Goal: Information Seeking & Learning: Learn about a topic

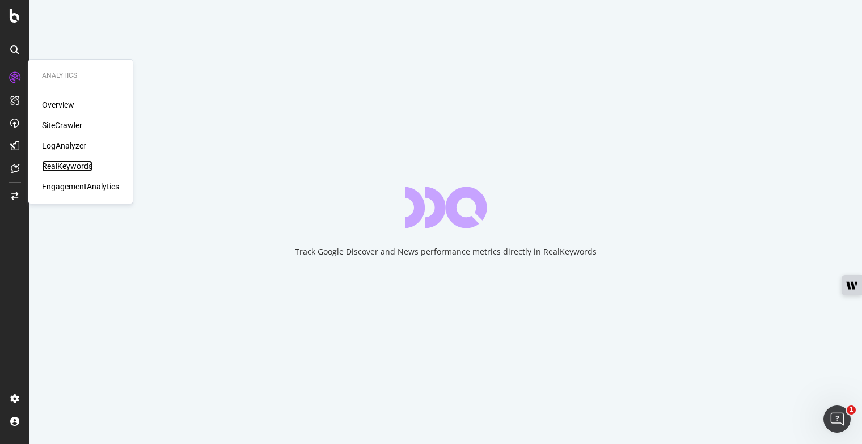
click at [61, 163] on div "RealKeywords" at bounding box center [67, 165] width 50 height 11
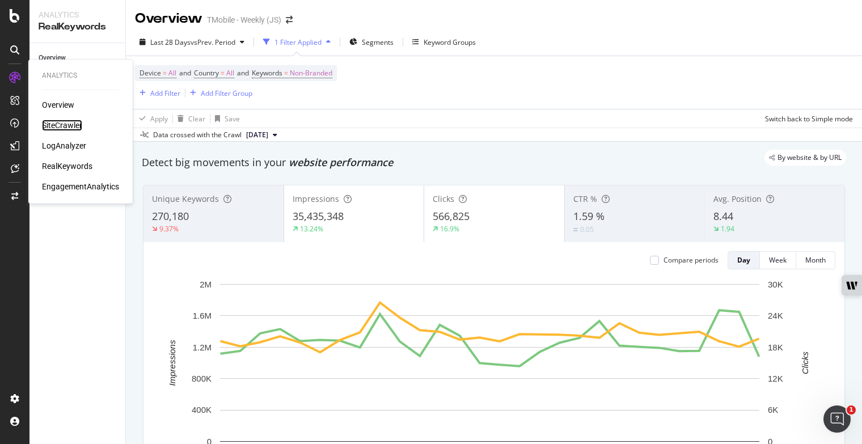
click at [56, 130] on div "SiteCrawler" at bounding box center [62, 125] width 40 height 11
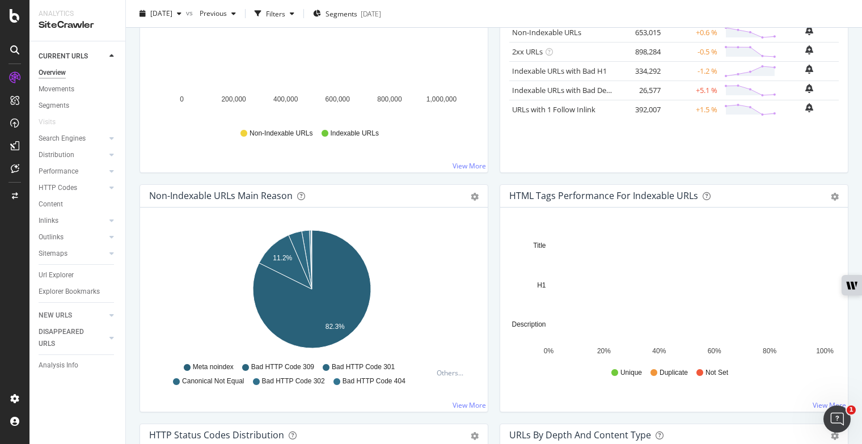
scroll to position [229, 0]
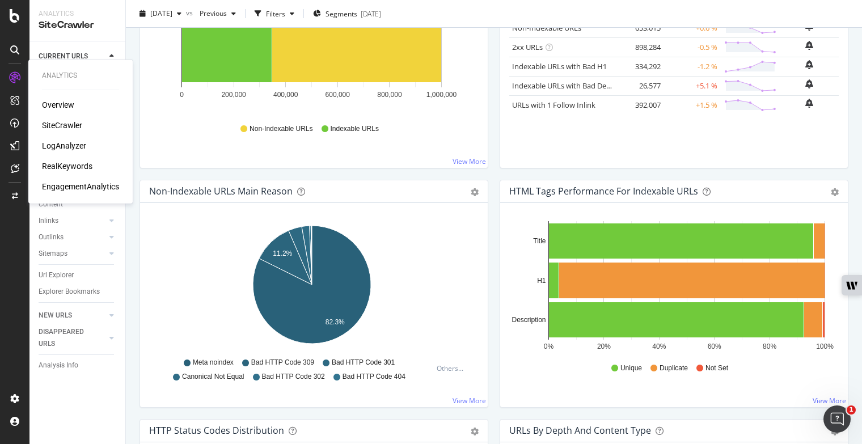
click at [71, 141] on div "LogAnalyzer" at bounding box center [64, 145] width 44 height 11
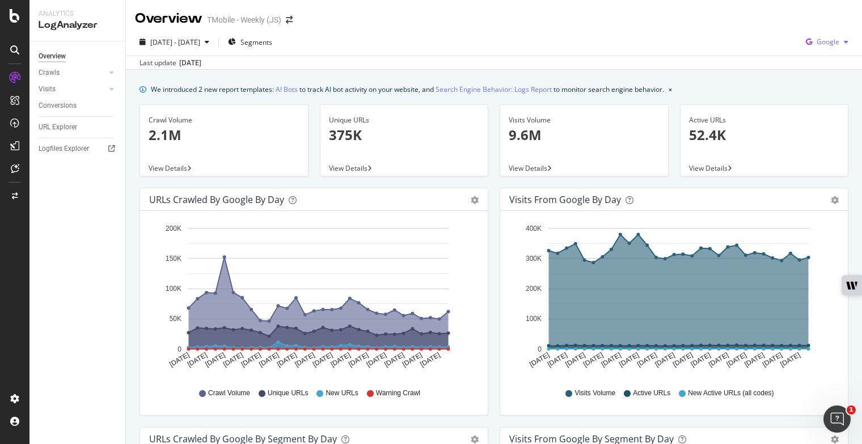
click at [839, 43] on div "button" at bounding box center [846, 42] width 14 height 7
click at [818, 107] on span "OpenAI" at bounding box center [827, 106] width 42 height 10
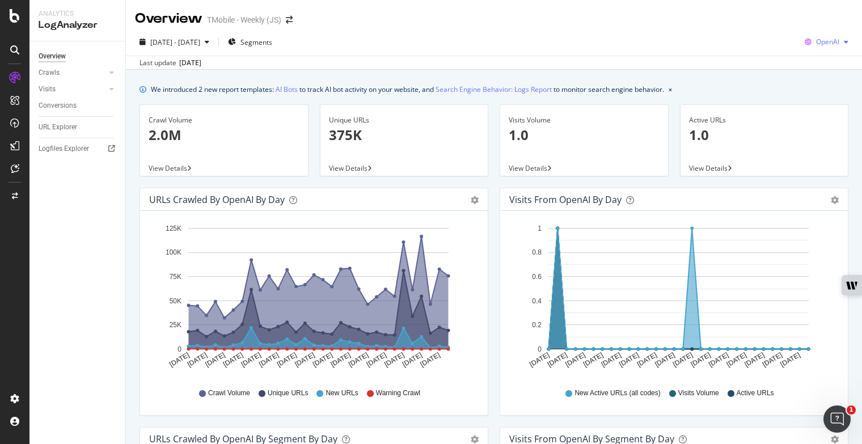
click at [816, 45] on span "OpenAI" at bounding box center [827, 42] width 23 height 10
click at [658, 25] on div "Overview TMobile - Weekly (JS)" at bounding box center [494, 14] width 736 height 28
click at [272, 41] on span "Segments" at bounding box center [256, 42] width 32 height 10
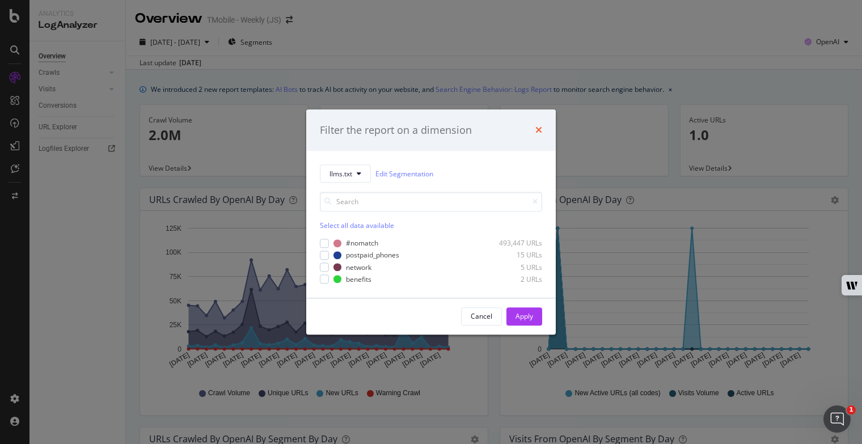
click at [540, 128] on icon "times" at bounding box center [538, 130] width 7 height 9
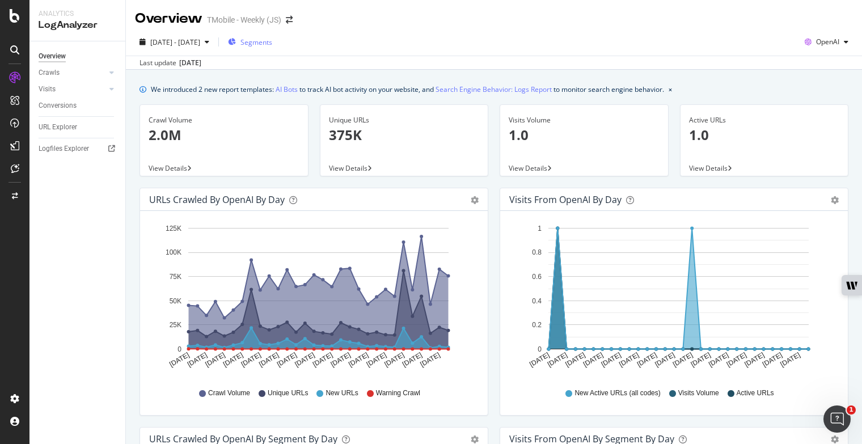
click at [269, 37] on span "Segments" at bounding box center [256, 42] width 32 height 10
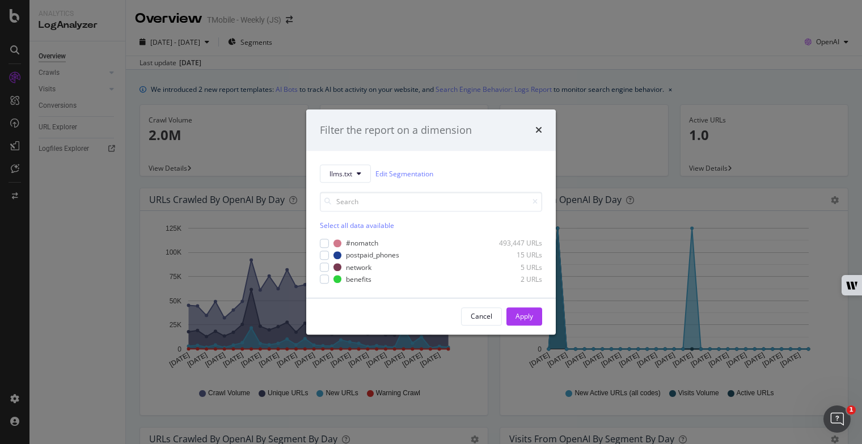
click at [329, 227] on div "Select all data available" at bounding box center [431, 226] width 222 height 10
click at [519, 317] on div "Apply" at bounding box center [524, 317] width 18 height 10
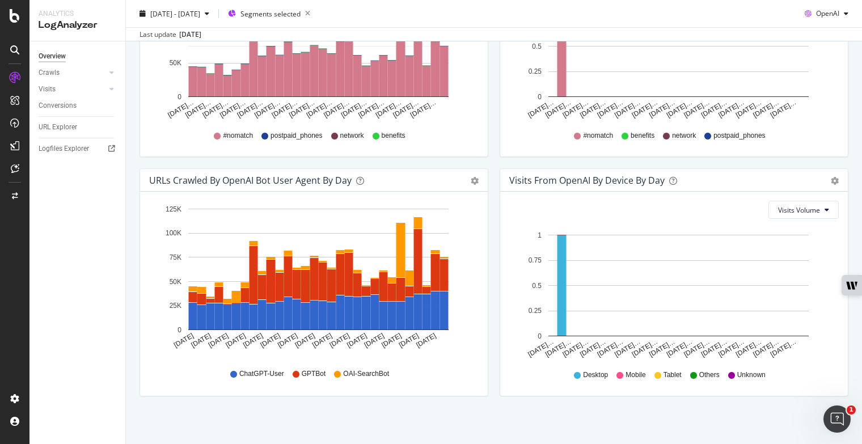
scroll to position [501, 0]
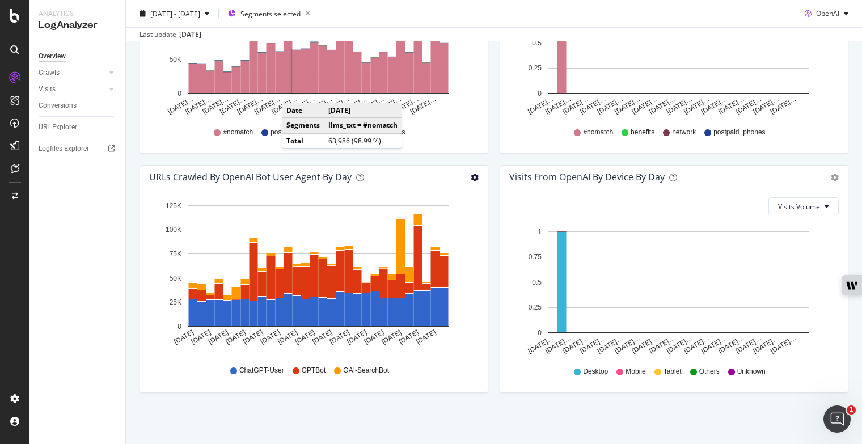
click at [471, 176] on icon "gear" at bounding box center [475, 177] width 8 height 8
click at [136, 213] on div "URLs Crawled by OpenAI bot User Agent By Day Timeline (by Value) Timeline (by P…" at bounding box center [314, 284] width 360 height 239
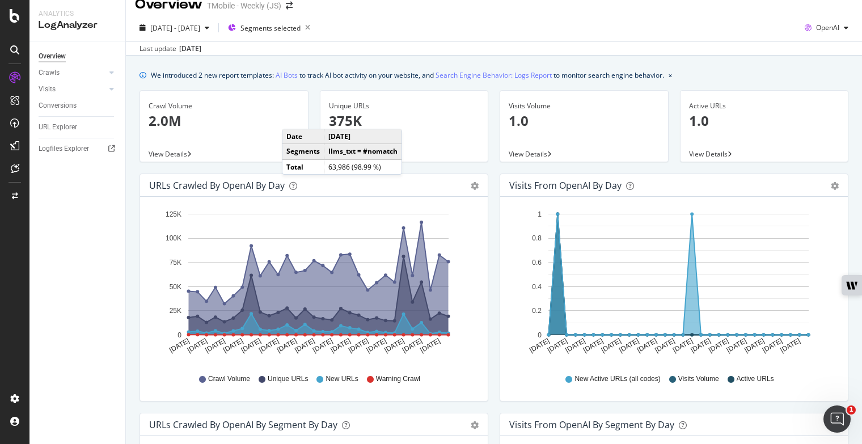
scroll to position [11, 0]
